Goal: Communication & Community: Connect with others

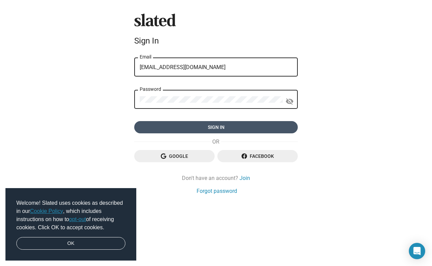
click at [186, 129] on span "Sign in" at bounding box center [216, 127] width 153 height 12
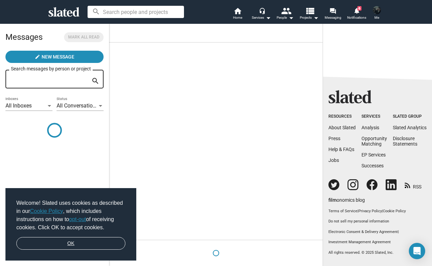
click at [60, 244] on link "OK" at bounding box center [70, 243] width 109 height 13
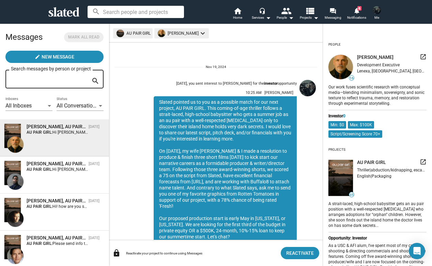
scroll to position [182, 0]
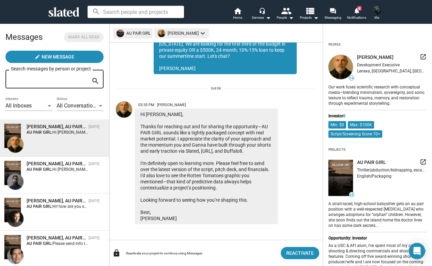
drag, startPoint x: 357, startPoint y: 58, endPoint x: 391, endPoint y: 57, distance: 34.1
click at [391, 57] on span "[PERSON_NAME]" at bounding box center [375, 57] width 36 height 6
copy span "[PERSON_NAME]"
click at [358, 10] on span "6" at bounding box center [359, 8] width 4 height 4
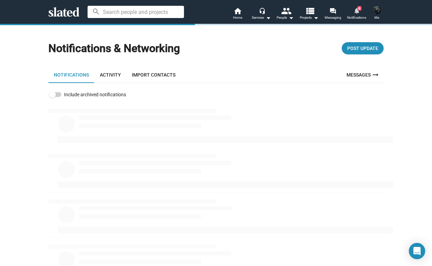
click at [356, 16] on span "Notifications" at bounding box center [356, 18] width 19 height 8
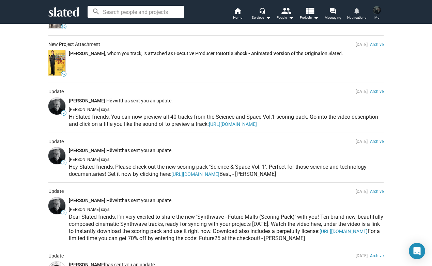
scroll to position [234, 0]
